Goal: Contribute content

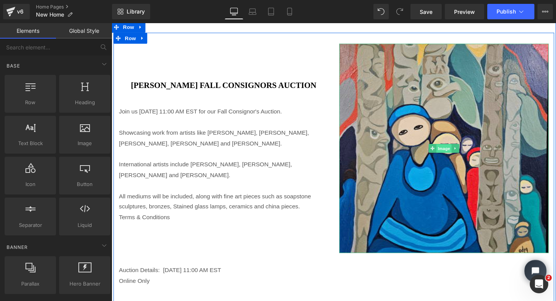
click at [461, 154] on span "Image" at bounding box center [461, 155] width 16 height 9
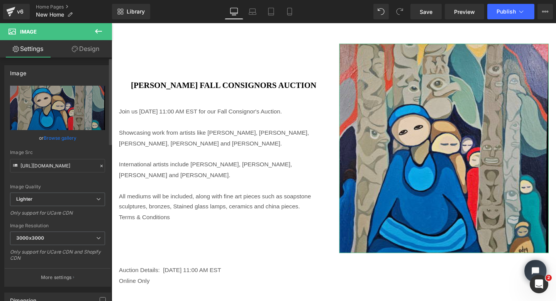
click at [56, 138] on link "Browse gallery" at bounding box center [60, 138] width 33 height 14
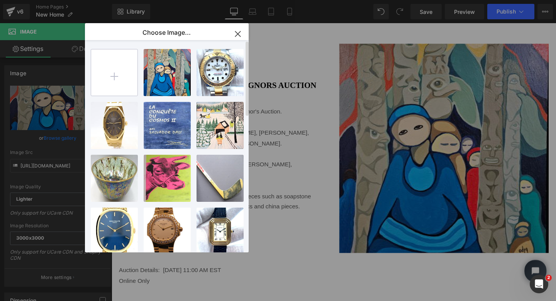
click at [107, 78] on input "file" at bounding box center [114, 72] width 46 height 46
type input "C:\fakepath\38104068-7283-4f9c-9204-bd3bcd7a7785.jpeg"
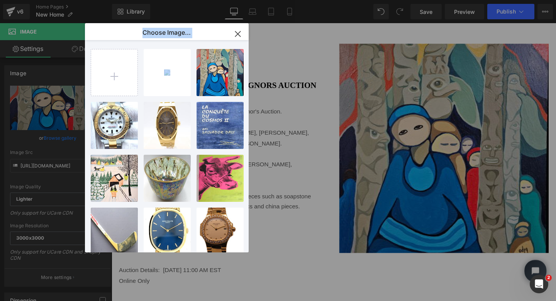
drag, startPoint x: 173, startPoint y: 79, endPoint x: 394, endPoint y: 123, distance: 225.8
click at [394, 123] on div "Choose Image... Back to Library Insert 3810406...7785.jpeg 455.29 KB Delete ima…" at bounding box center [278, 150] width 556 height 301
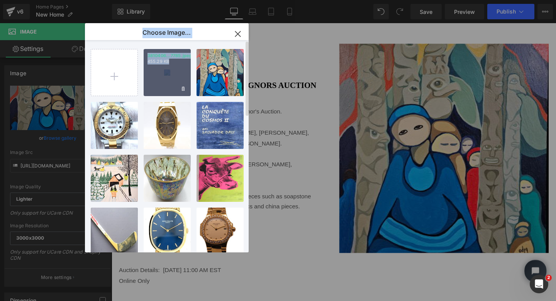
click at [189, 74] on div "3810406...7785.jpeg 455.29 KB" at bounding box center [167, 72] width 47 height 47
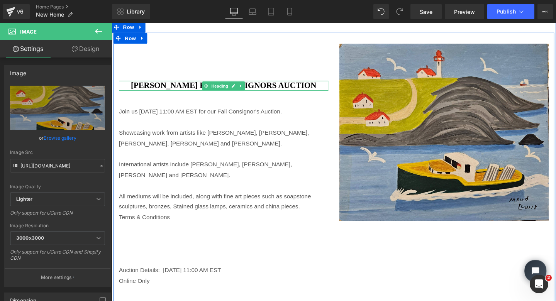
click at [323, 87] on h2 "[PERSON_NAME] Fall Consignors Auction" at bounding box center [229, 89] width 220 height 10
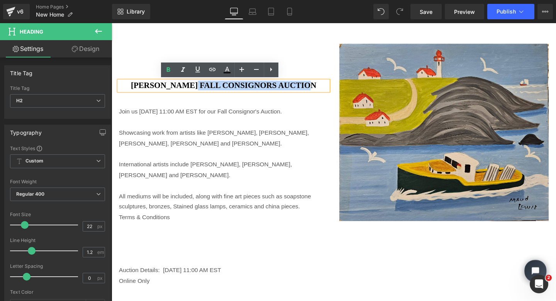
drag, startPoint x: 323, startPoint y: 87, endPoint x: 201, endPoint y: 88, distance: 121.6
click at [201, 88] on h2 "[PERSON_NAME] Fall Consignors Auction" at bounding box center [229, 89] width 220 height 10
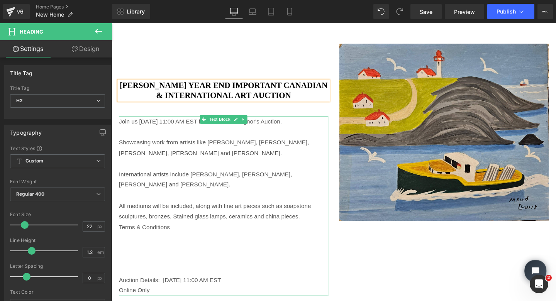
click at [198, 132] on div "Join us [DATE] 11:00 AM EST for our Fall Consignor's Auction." at bounding box center [229, 126] width 220 height 11
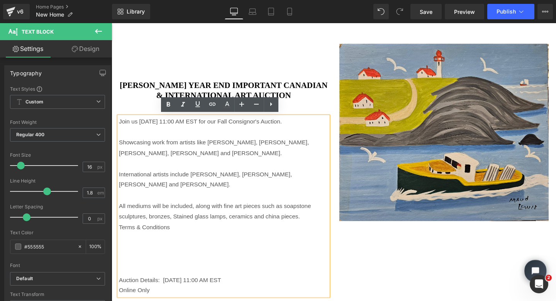
click at [204, 125] on div "Join us [DATE] 11:00 AM EST for our Fall Consignor's Auction." at bounding box center [229, 126] width 220 height 11
click at [161, 125] on div "Join us [DATE] 11:00 AM EST for our Fall Consignor's Auction." at bounding box center [229, 126] width 220 height 11
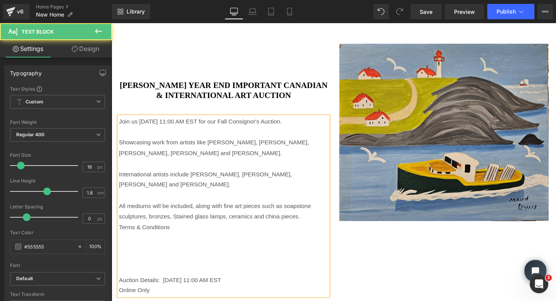
click at [198, 127] on div "Join us [DATE] 11:00 AM EST for our Fall Consignor's Auction." at bounding box center [229, 126] width 220 height 11
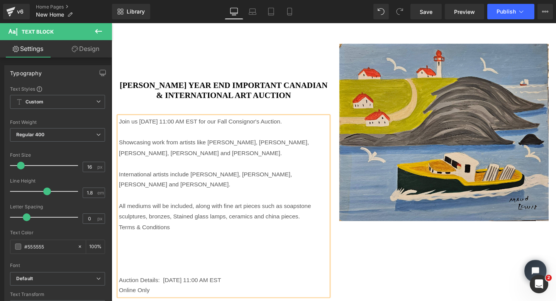
drag, startPoint x: 284, startPoint y: 126, endPoint x: 332, endPoint y: 141, distance: 50.5
click at [332, 132] on div "Join us [DATE] 11:00 AM EST for our Fall Consignor's Auction." at bounding box center [229, 126] width 220 height 11
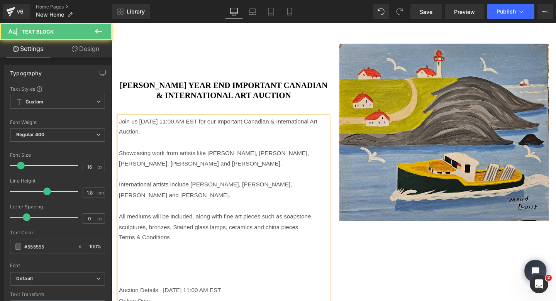
drag, startPoint x: 119, startPoint y: 159, endPoint x: 309, endPoint y: 245, distance: 208.5
click at [309, 245] on div "Join us [DATE] 11:00 AM EST for our Important Canadian & International Art Auct…" at bounding box center [229, 221] width 220 height 200
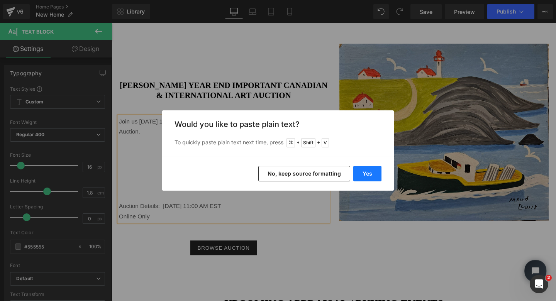
click at [377, 172] on button "Yes" at bounding box center [367, 173] width 28 height 15
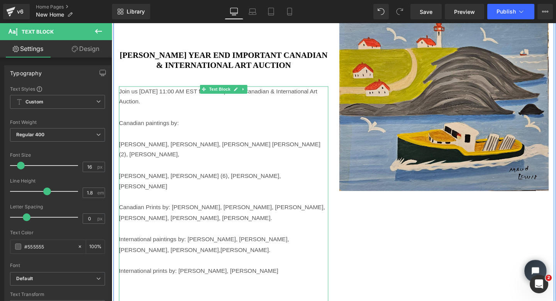
scroll to position [336, 0]
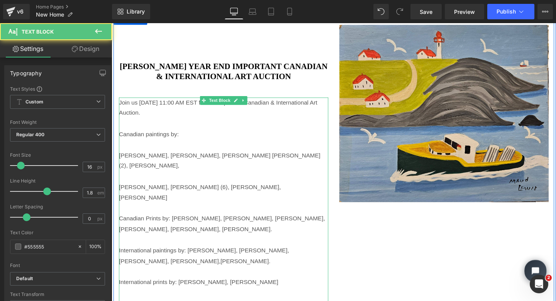
click at [171, 151] on div at bounding box center [229, 151] width 220 height 11
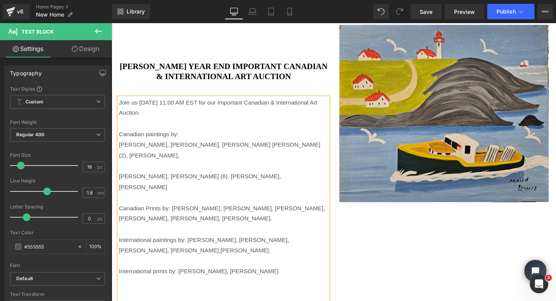
click at [122, 179] on div "[PERSON_NAME], [PERSON_NAME] (6), [PERSON_NAME], [PERSON_NAME]" at bounding box center [229, 190] width 220 height 22
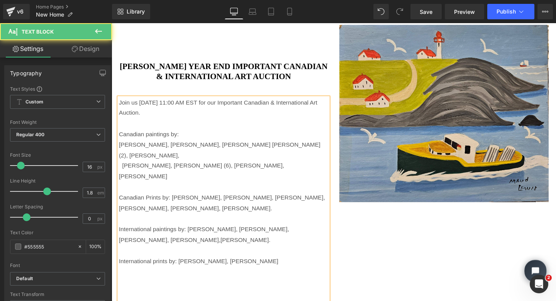
click at [309, 168] on div "[PERSON_NAME], [PERSON_NAME] (6), [PERSON_NAME], [PERSON_NAME]" at bounding box center [229, 179] width 220 height 22
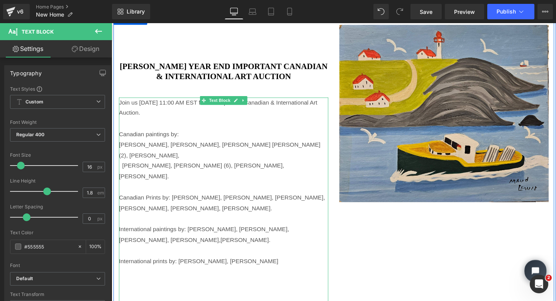
click at [141, 190] on div at bounding box center [229, 195] width 220 height 11
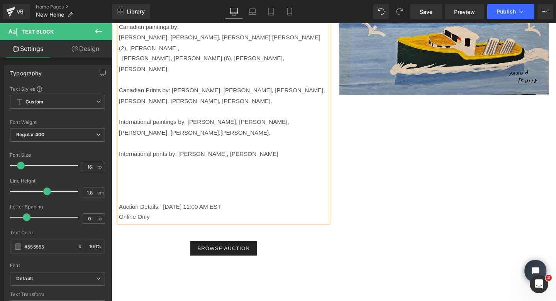
scroll to position [449, 0]
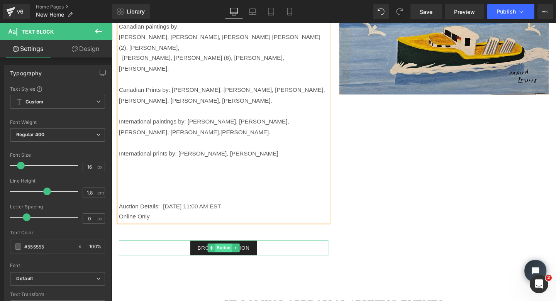
click at [227, 255] on span "Button" at bounding box center [229, 259] width 18 height 9
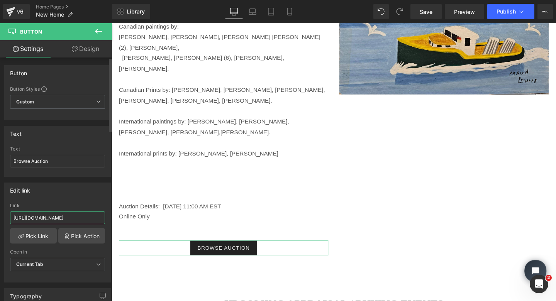
drag, startPoint x: 13, startPoint y: 220, endPoint x: 106, endPoint y: 225, distance: 93.1
click at [106, 225] on div "[URL][DOMAIN_NAME] Link [URL][DOMAIN_NAME] Pick Link Pick Action Current Tab Ne…" at bounding box center [58, 242] width 106 height 79
paste input "[URL][DOMAIN_NAME]"
type input "[URL][DOMAIN_NAME]"
click at [422, 10] on span "Save" at bounding box center [425, 12] width 13 height 8
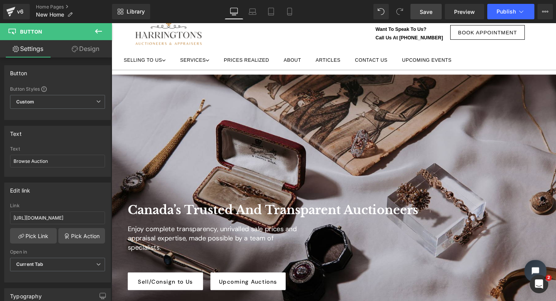
scroll to position [0, 0]
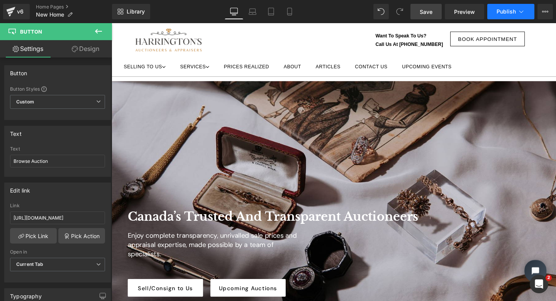
click at [501, 10] on span "Publish" at bounding box center [505, 11] width 19 height 6
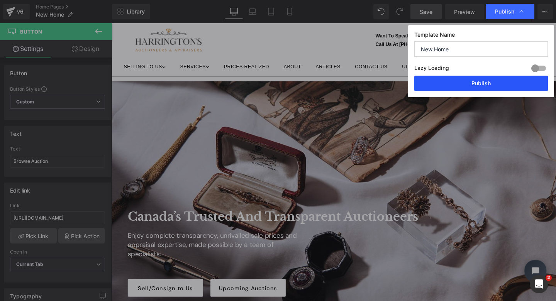
click at [484, 88] on button "Publish" at bounding box center [481, 83] width 134 height 15
